Goal: Task Accomplishment & Management: Manage account settings

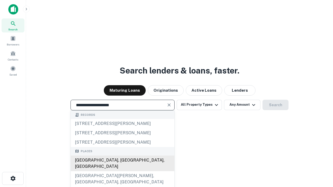
click at [122, 171] on div "Santa Monica, CA, USA" at bounding box center [123, 164] width 104 height 16
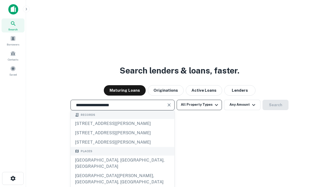
type input "**********"
click at [199, 105] on button "All Property Types" at bounding box center [199, 105] width 45 height 10
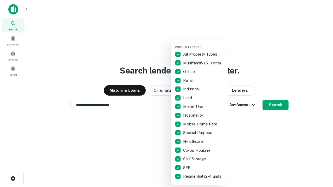
click at [203, 44] on button "button" at bounding box center [203, 44] width 57 height 0
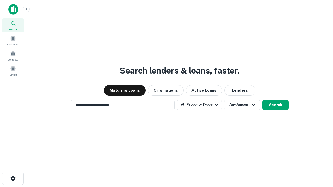
scroll to position [8, 0]
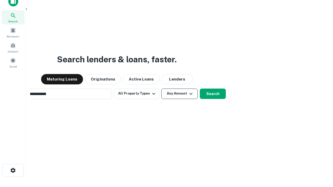
click at [161, 89] on button "Any Amount" at bounding box center [179, 94] width 36 height 10
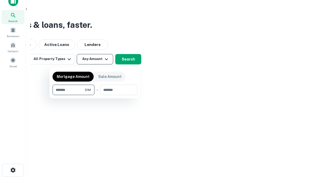
type input "*******"
click at [95, 95] on button "button" at bounding box center [95, 95] width 85 height 0
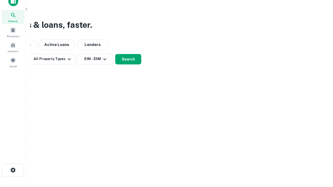
scroll to position [8, 0]
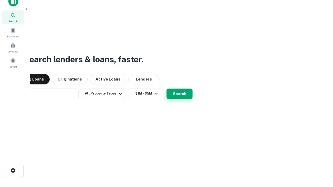
click at [167, 89] on button "Search" at bounding box center [180, 94] width 26 height 10
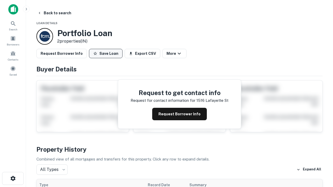
click at [106, 54] on button "Save Loan" at bounding box center [106, 53] width 34 height 9
click at [107, 54] on button "Loan Saved" at bounding box center [107, 53] width 36 height 9
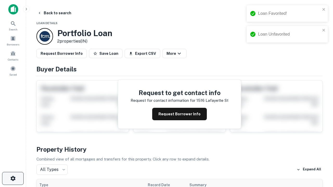
click at [13, 179] on icon "button" at bounding box center [13, 179] width 6 height 6
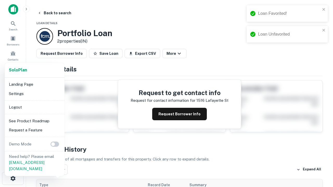
click at [34, 107] on li "Logout" at bounding box center [35, 107] width 56 height 9
